Goal: Communication & Community: Connect with others

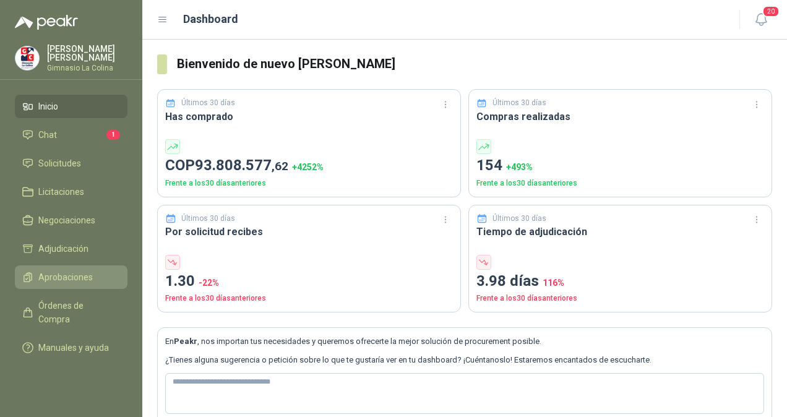
click at [43, 275] on span "Aprobaciones" at bounding box center [65, 278] width 54 height 14
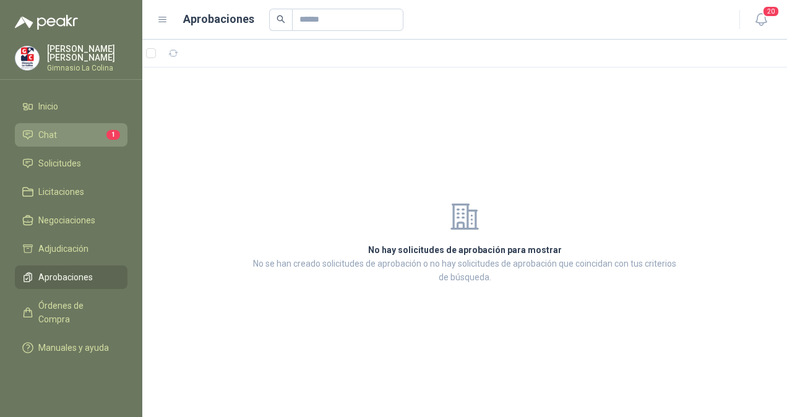
click at [56, 136] on span "Chat" at bounding box center [47, 135] width 19 height 14
